Goal: Information Seeking & Learning: Learn about a topic

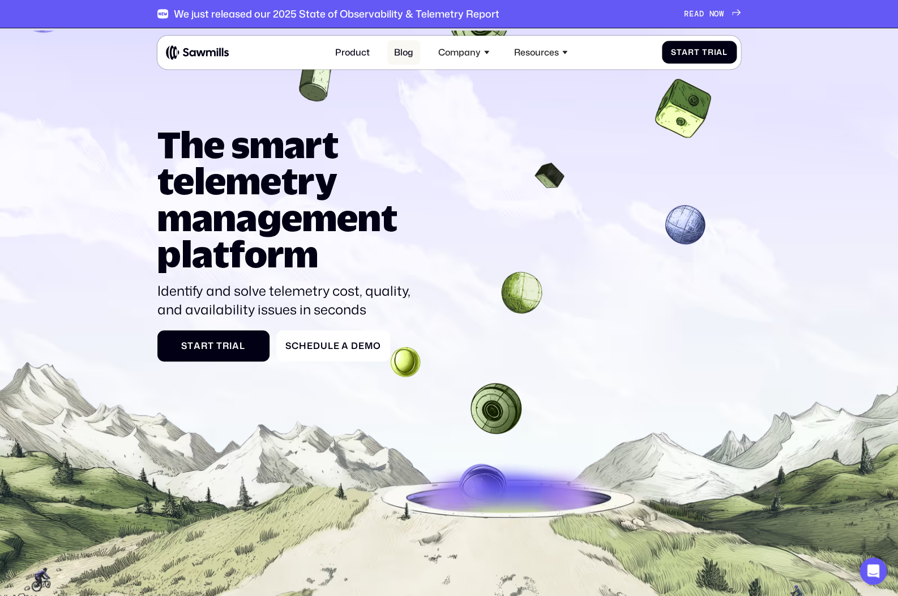
click at [409, 51] on link "Blog" at bounding box center [403, 52] width 33 height 24
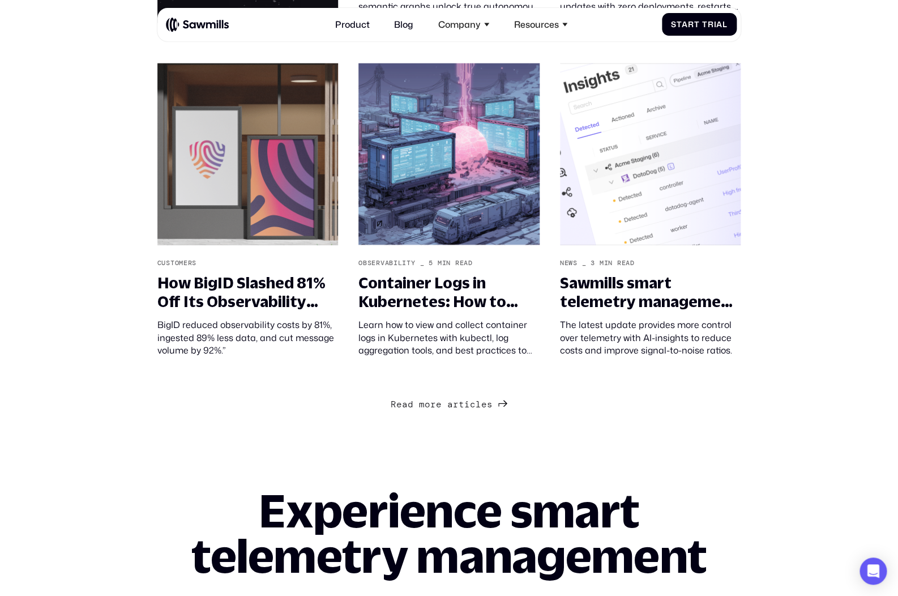
scroll to position [1205, 0]
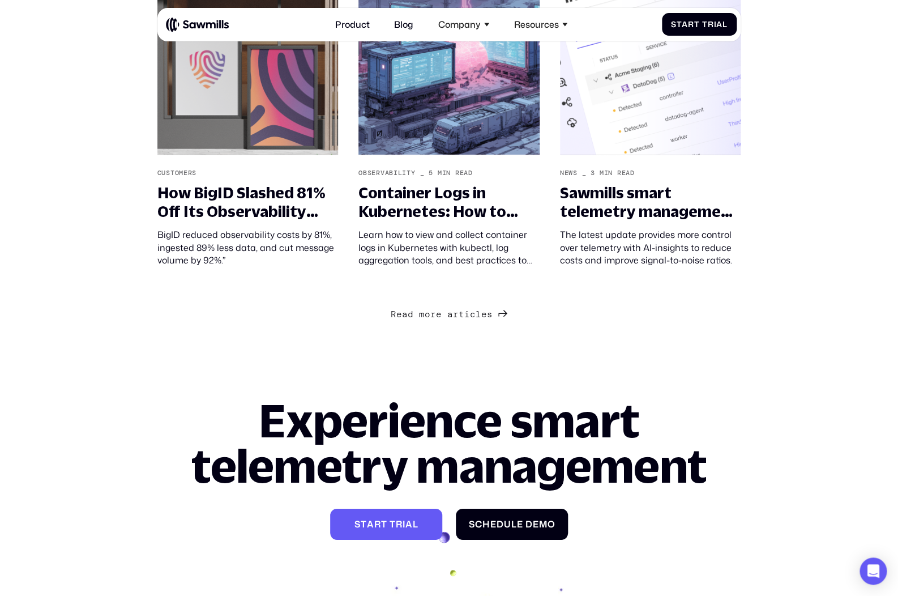
click at [460, 321] on link "R e a d m o r e a r t i c l e s R e a d m o r e a r t i c l e s" at bounding box center [449, 313] width 117 height 16
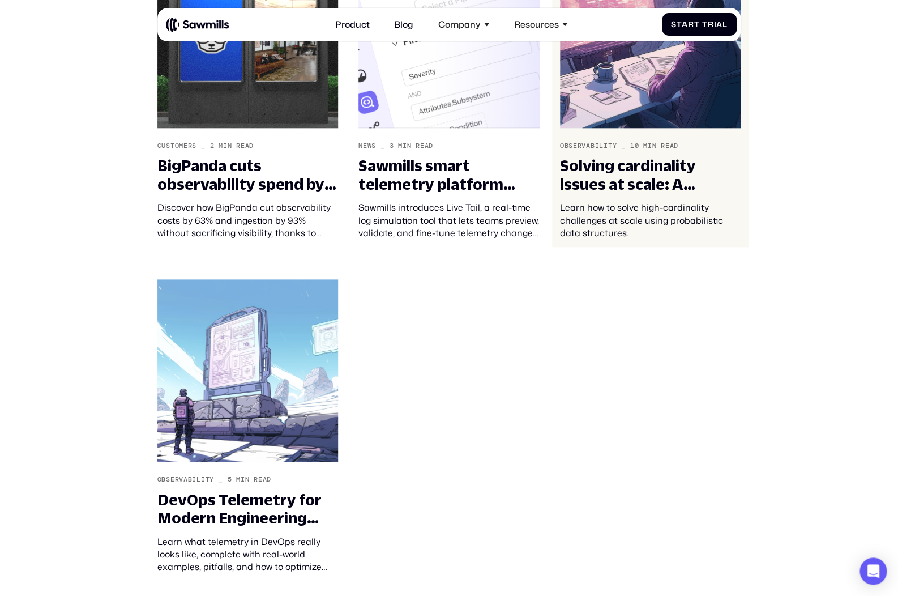
scroll to position [2338, 0]
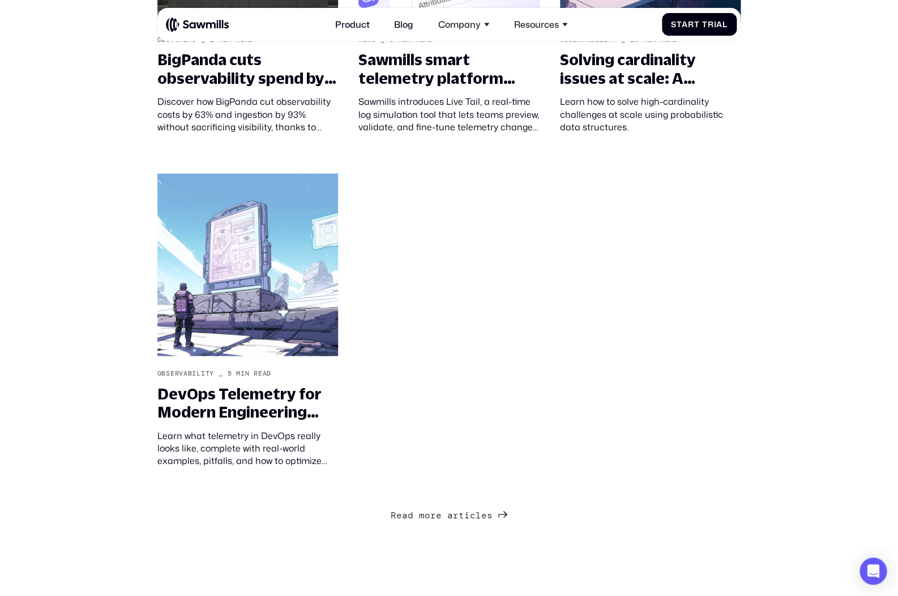
click at [472, 509] on span "c" at bounding box center [473, 503] width 6 height 11
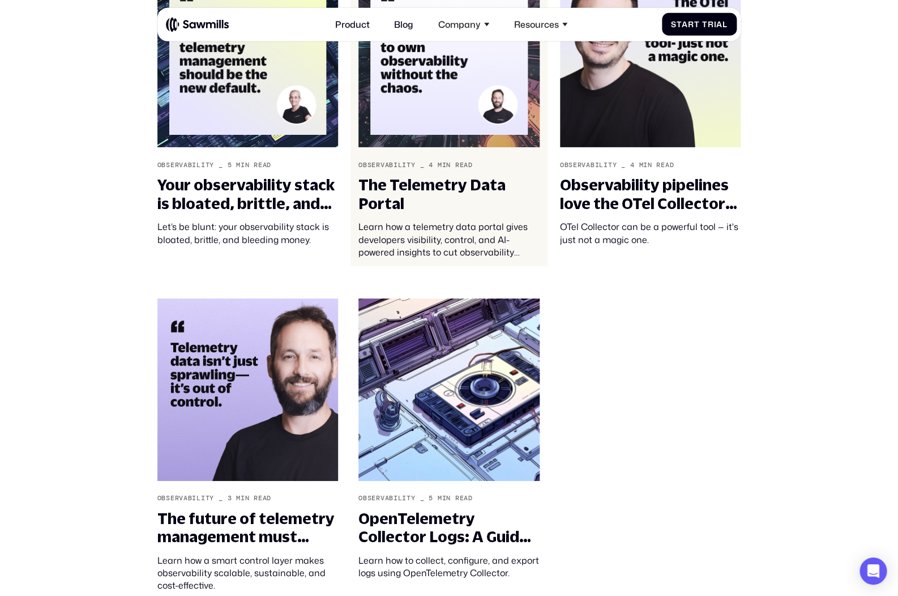
scroll to position [3589, 0]
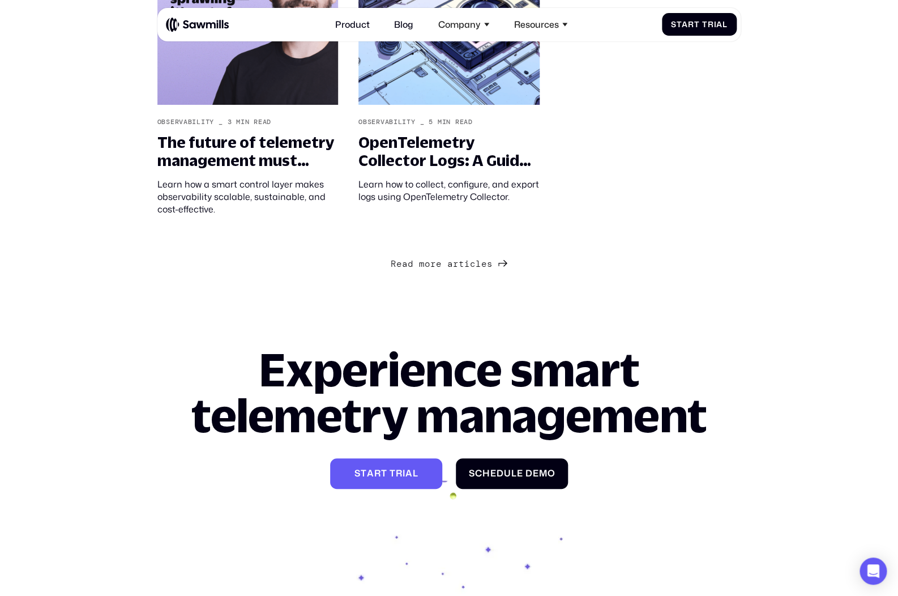
click at [425, 269] on span "m" at bounding box center [422, 263] width 6 height 11
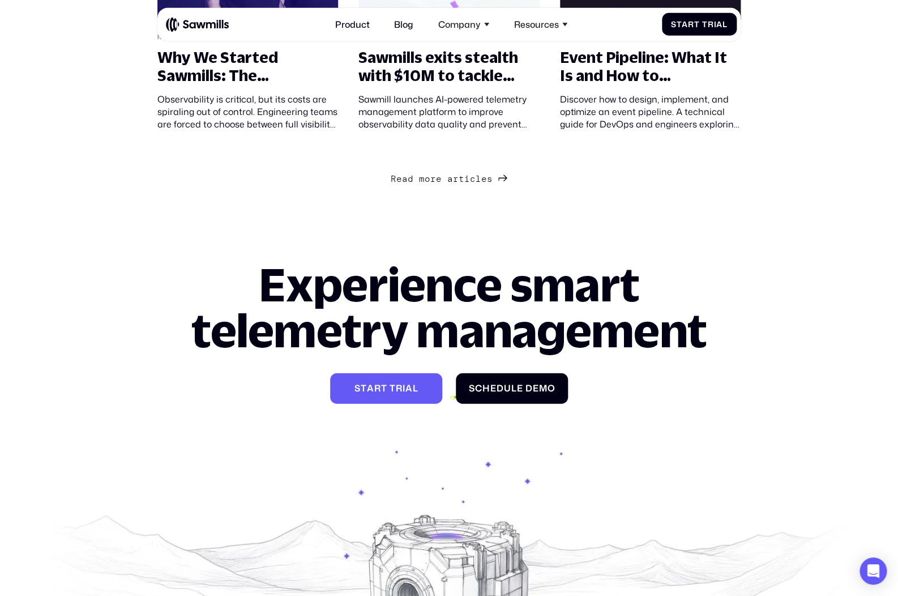
scroll to position [4676, 0]
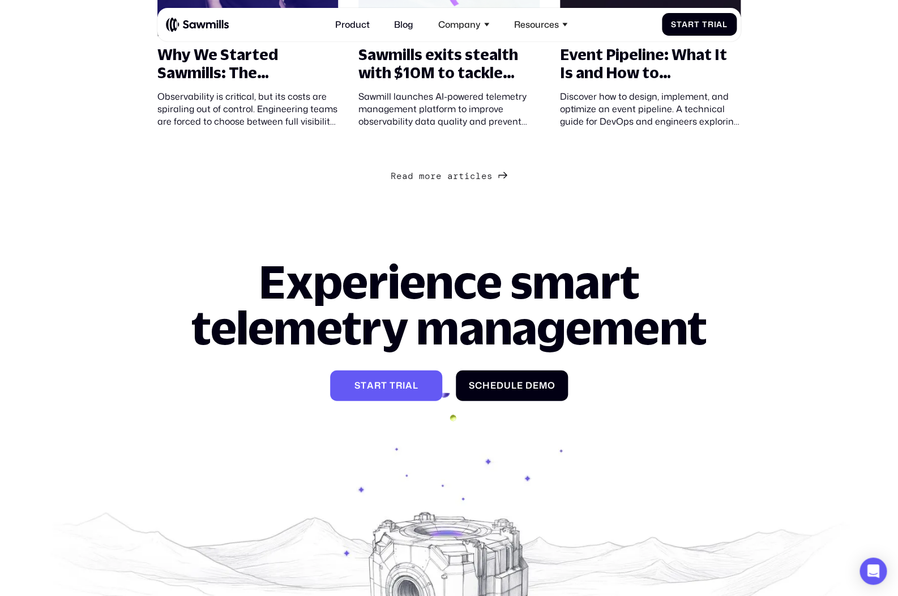
click at [463, 183] on link "R e a d m o r e a r t i c l e s R e a d m o r e a r t i c l e s" at bounding box center [449, 175] width 117 height 16
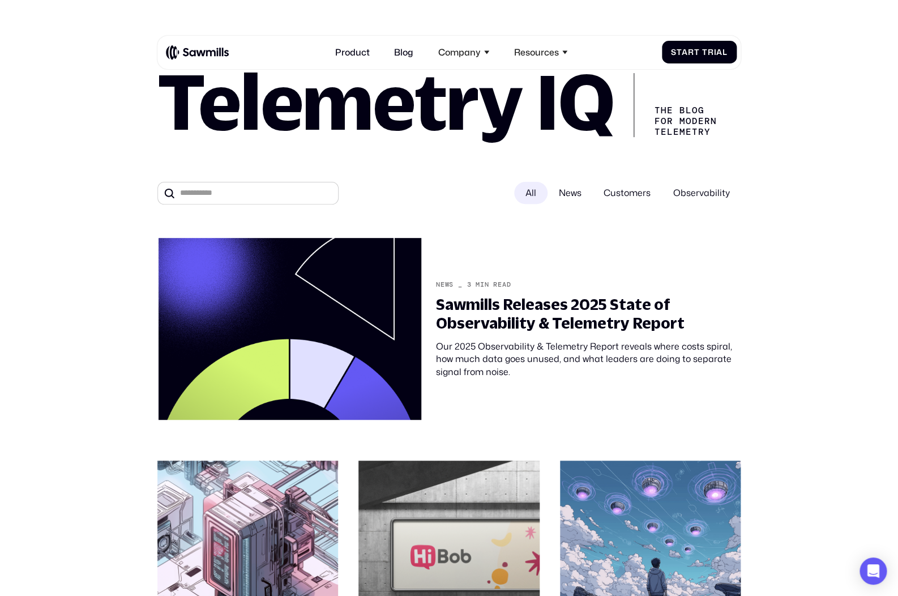
scroll to position [145, 0]
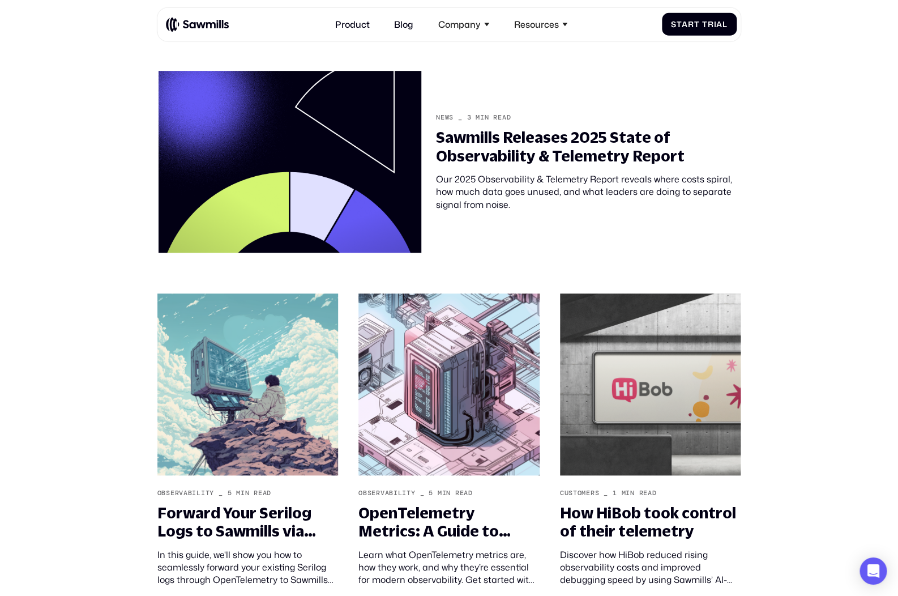
scroll to position [272, 0]
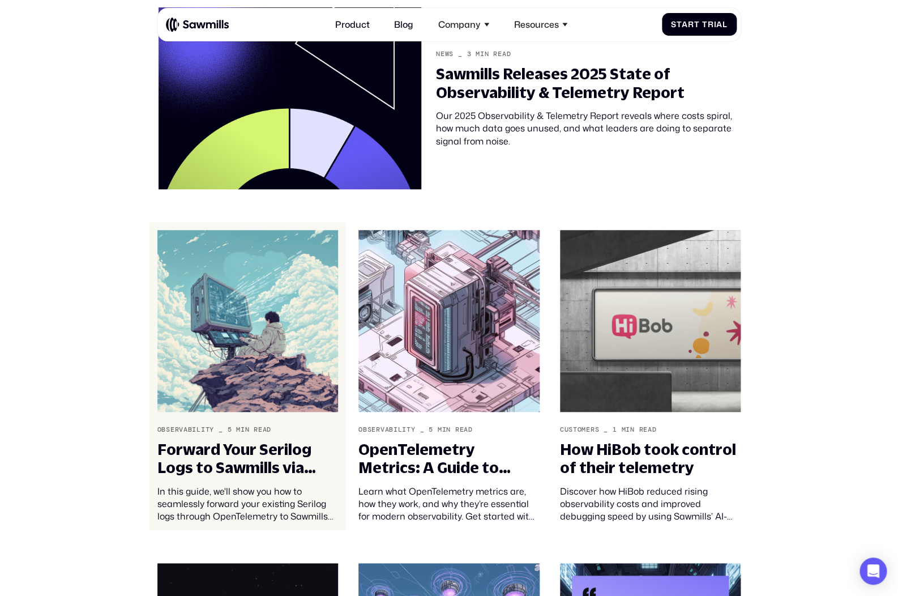
click at [287, 312] on img at bounding box center [247, 321] width 181 height 182
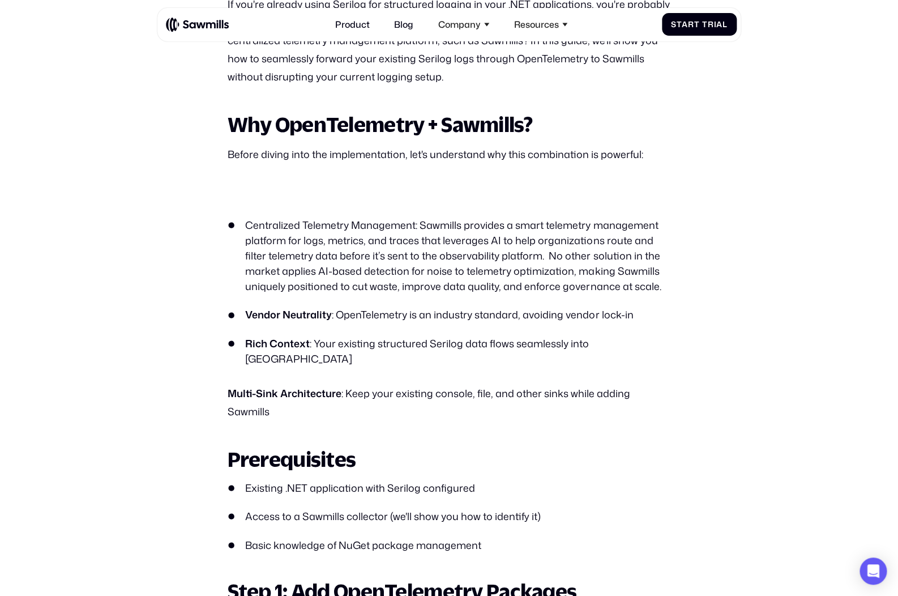
scroll to position [625, 0]
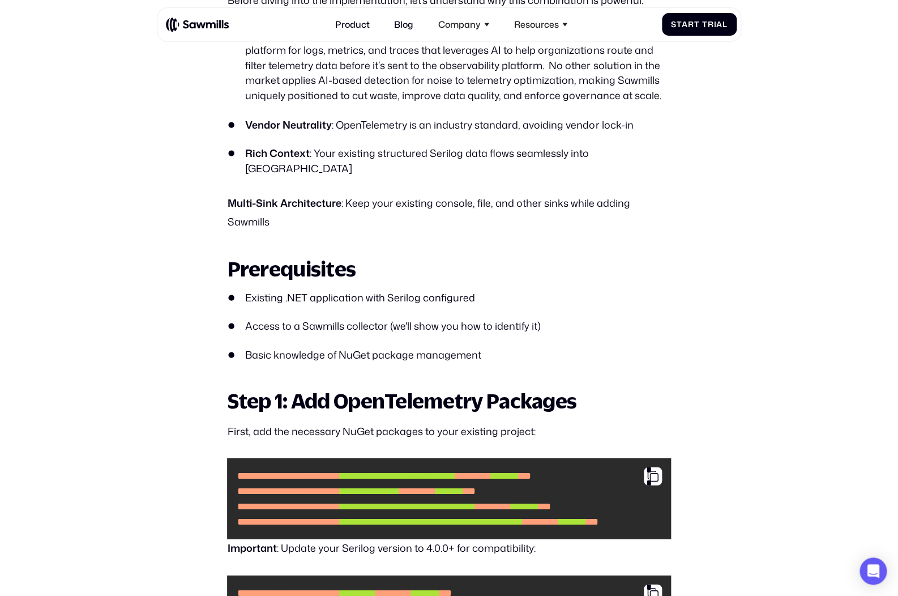
scroll to position [671, 0]
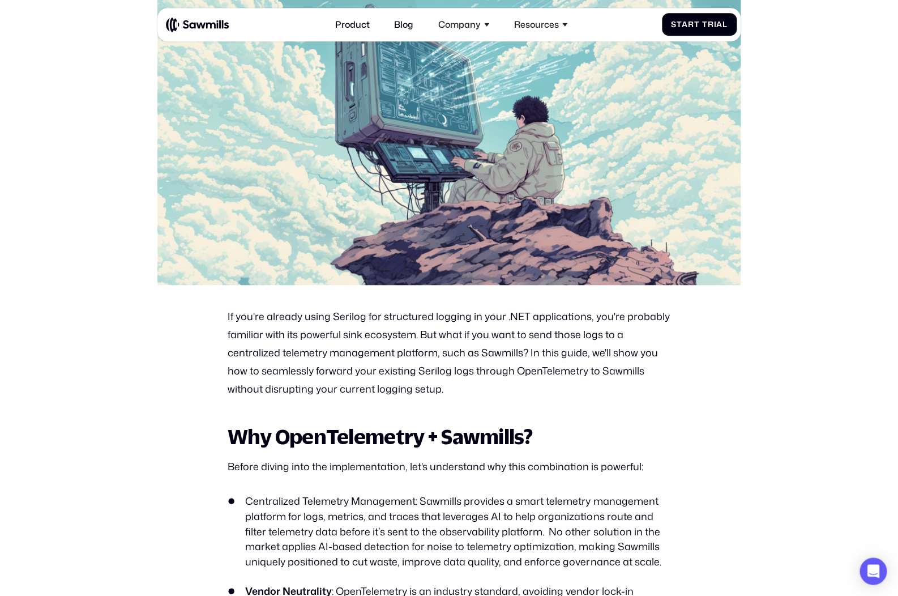
scroll to position [353, 0]
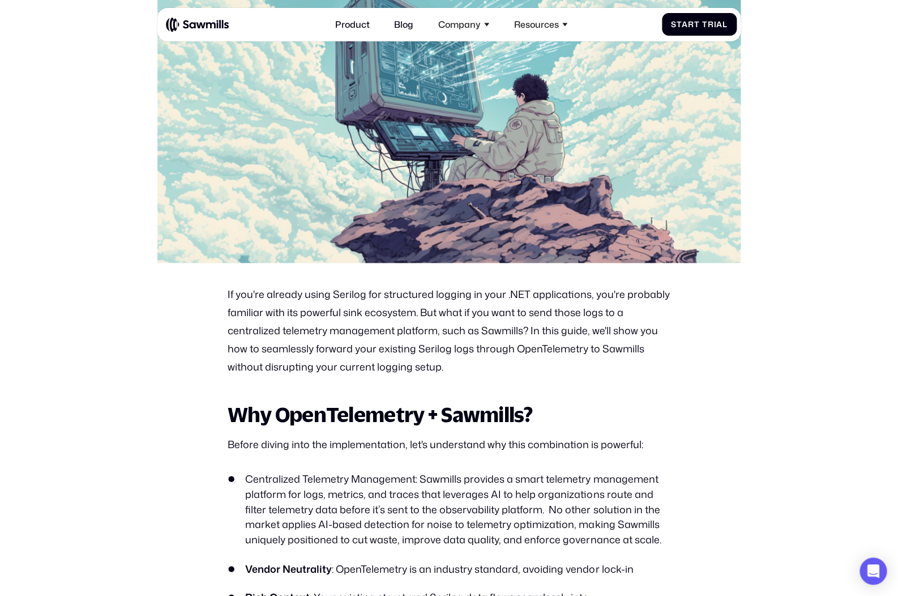
click at [580, 328] on p "If you're already using Serilog for structured logging in your .NET application…" at bounding box center [449, 330] width 444 height 91
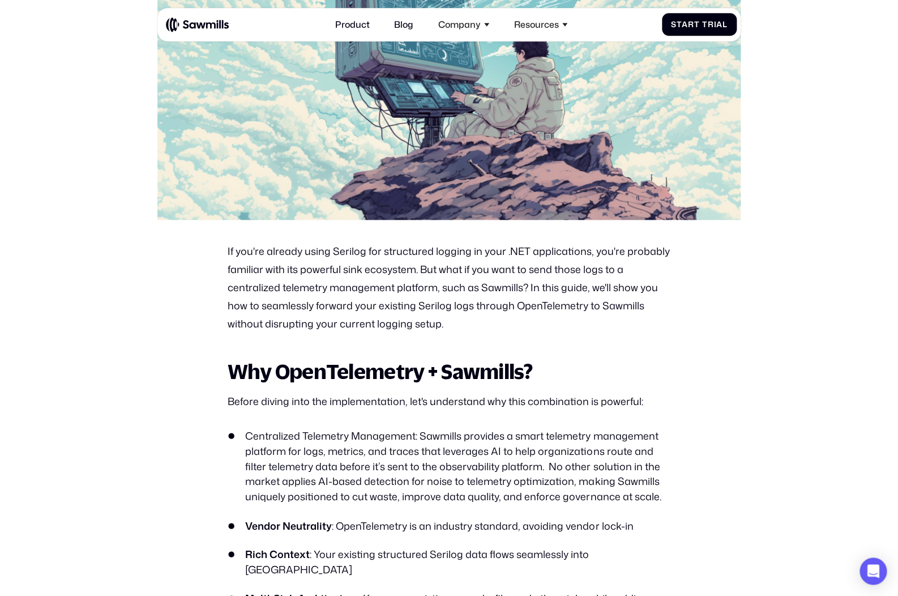
scroll to position [408, 0]
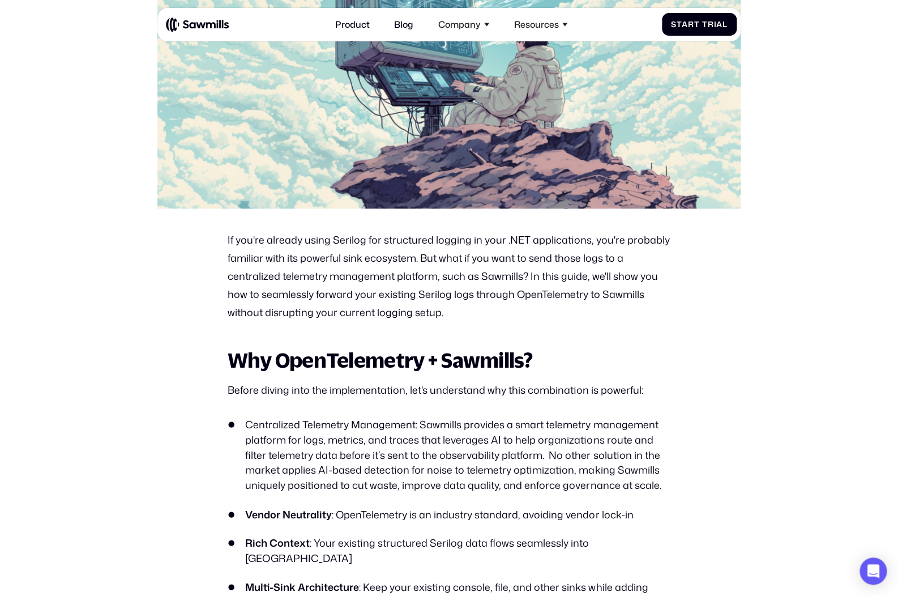
click at [446, 281] on p "If you're already using Serilog for structured logging in your .NET application…" at bounding box center [449, 276] width 444 height 91
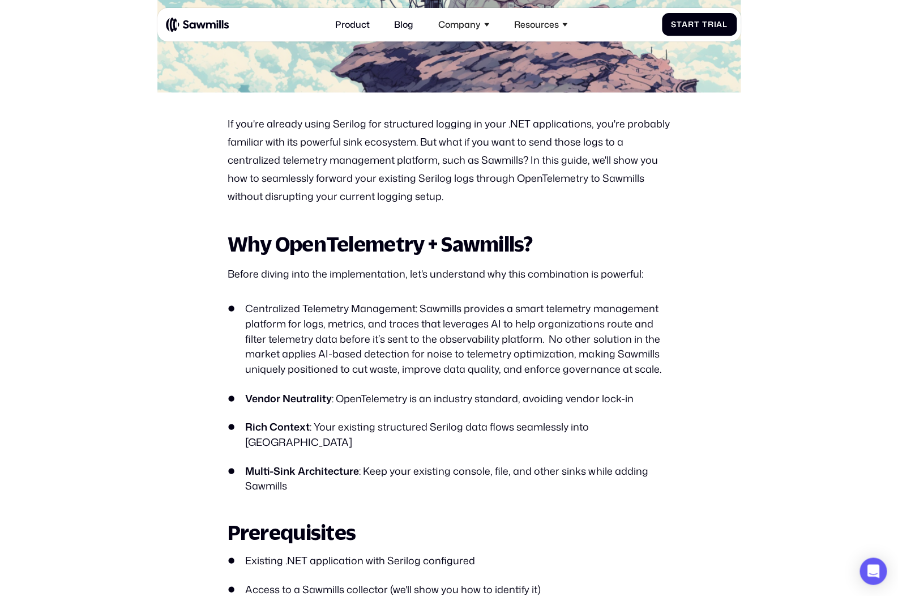
scroll to position [526, 0]
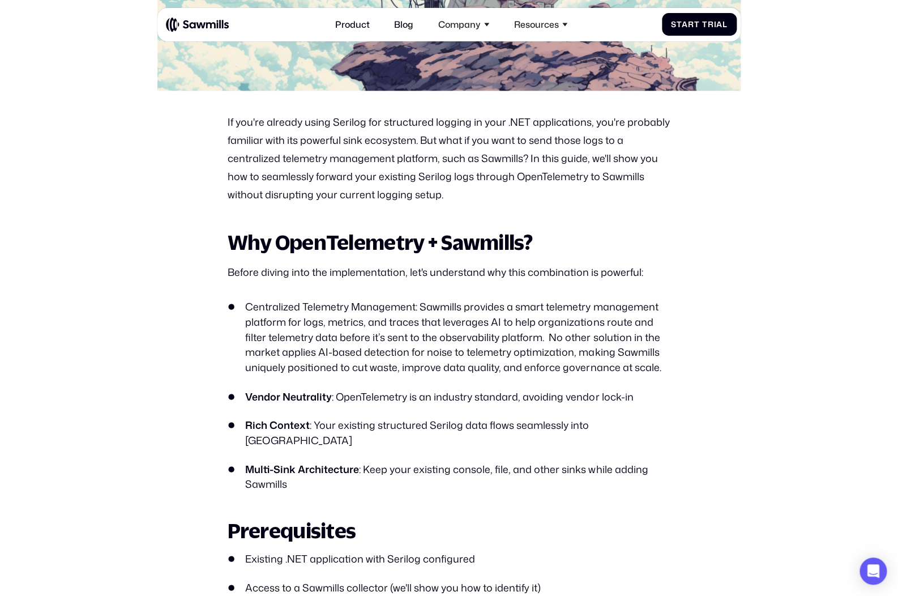
click at [373, 282] on p "Before diving into the implementation, let's understand why this combination is…" at bounding box center [449, 272] width 444 height 18
click at [359, 325] on li "Centralized Telemetry Management: Sawmills provides a smart telemetry managemen…" at bounding box center [449, 338] width 444 height 76
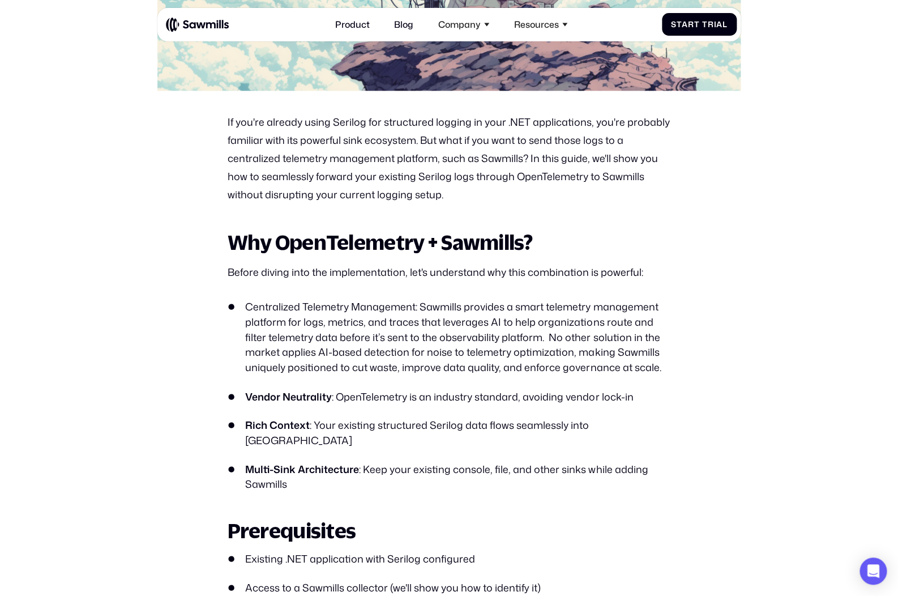
click at [359, 325] on li "Centralized Telemetry Management: Sawmills provides a smart telemetry managemen…" at bounding box center [449, 338] width 444 height 76
click at [392, 334] on li "Centralized Telemetry Management: Sawmills provides a smart telemetry managemen…" at bounding box center [449, 338] width 444 height 76
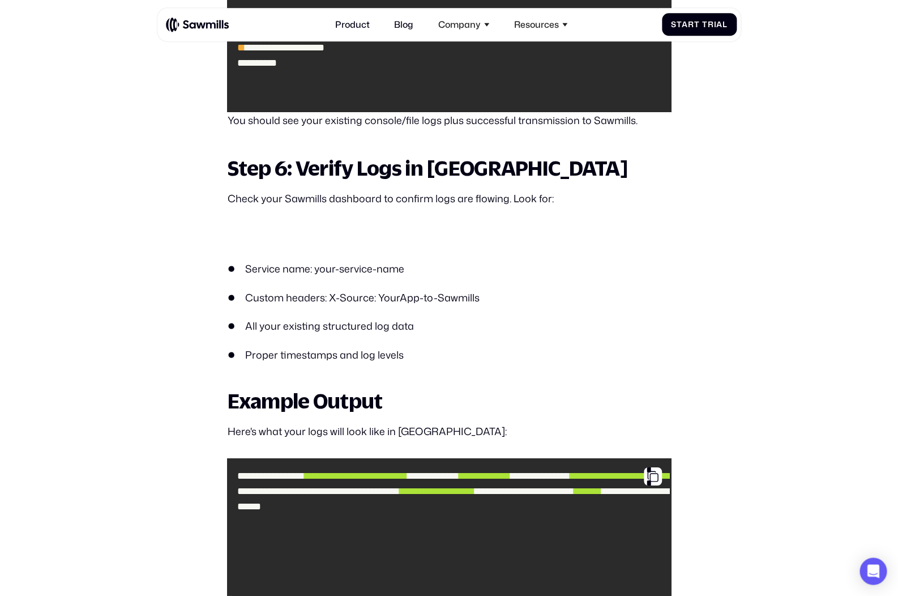
scroll to position [3933, 0]
